Goal: Find specific page/section: Find specific page/section

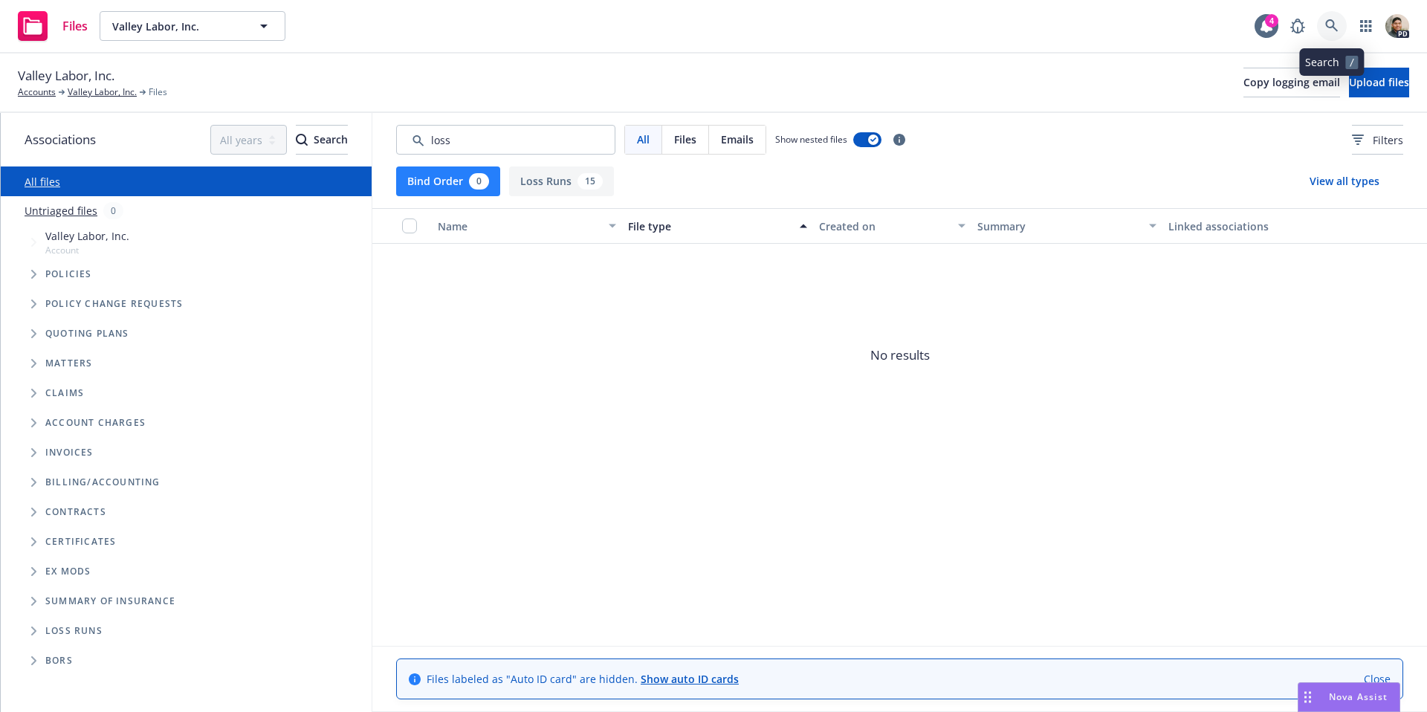
click at [1343, 22] on link at bounding box center [1332, 26] width 30 height 30
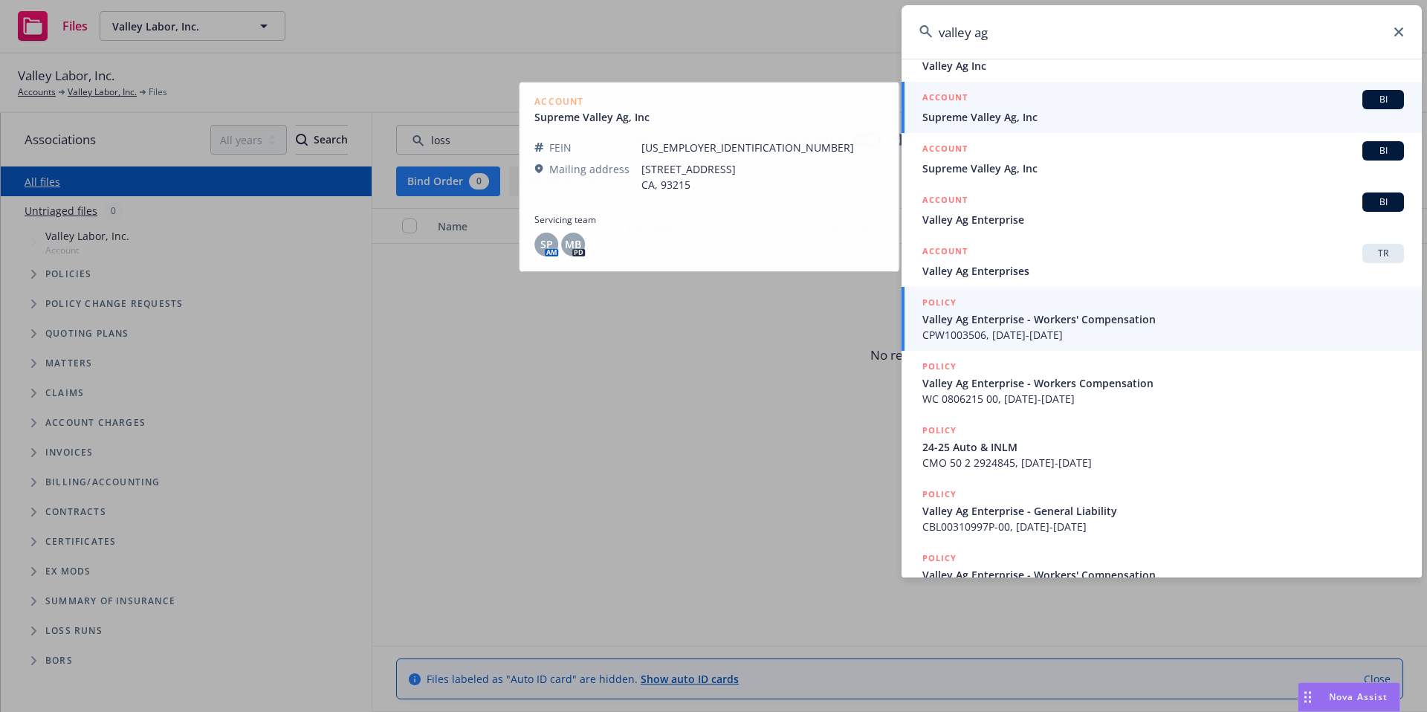
scroll to position [194, 0]
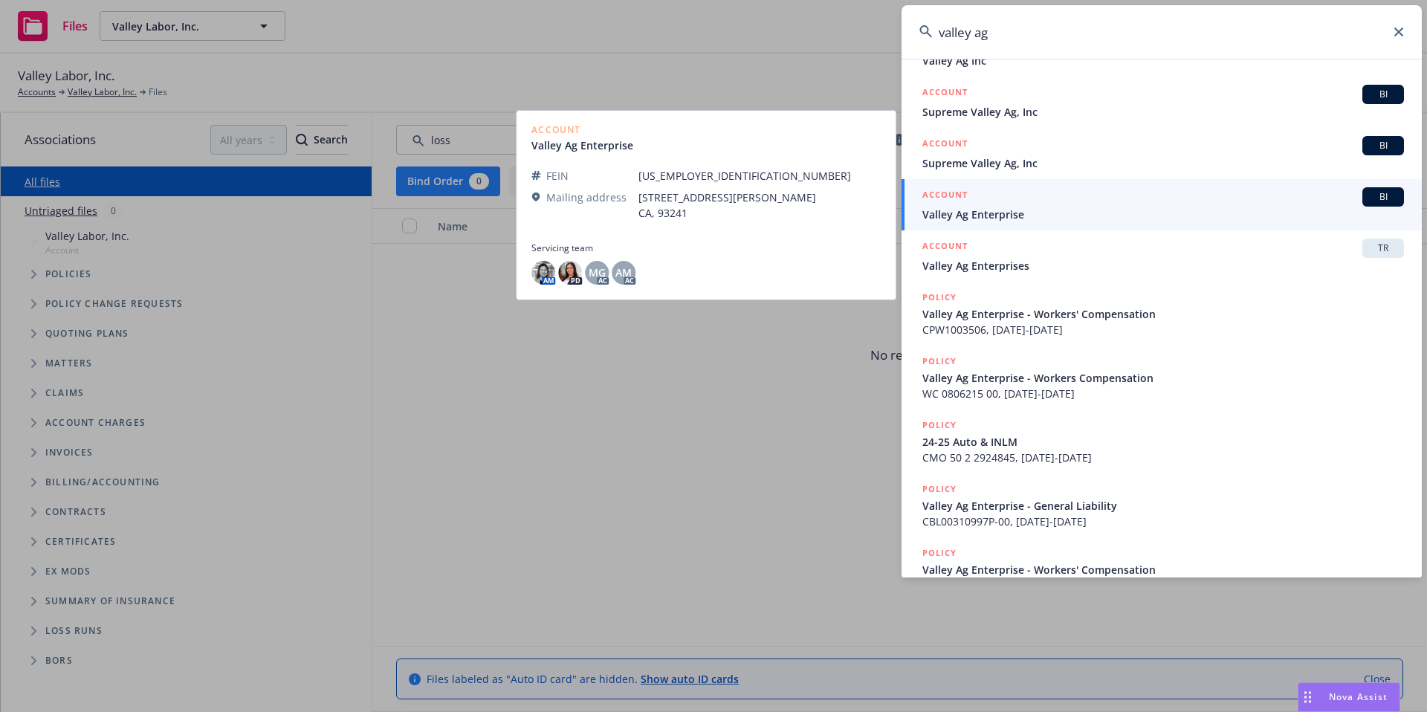
type input "valley ag"
click at [998, 209] on span "Valley Ag Enterprise" at bounding box center [1162, 215] width 481 height 16
